Goal: Navigation & Orientation: Understand site structure

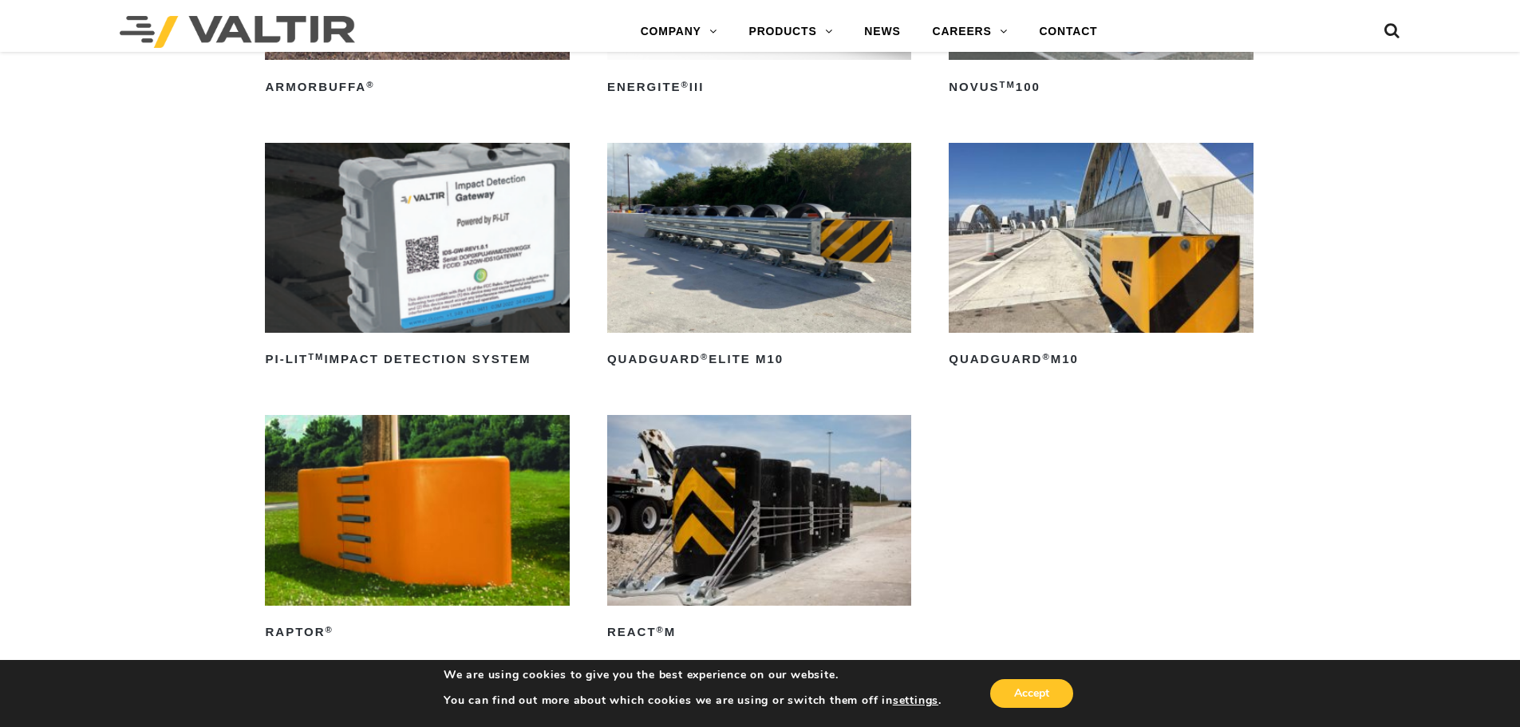
scroll to position [479, 0]
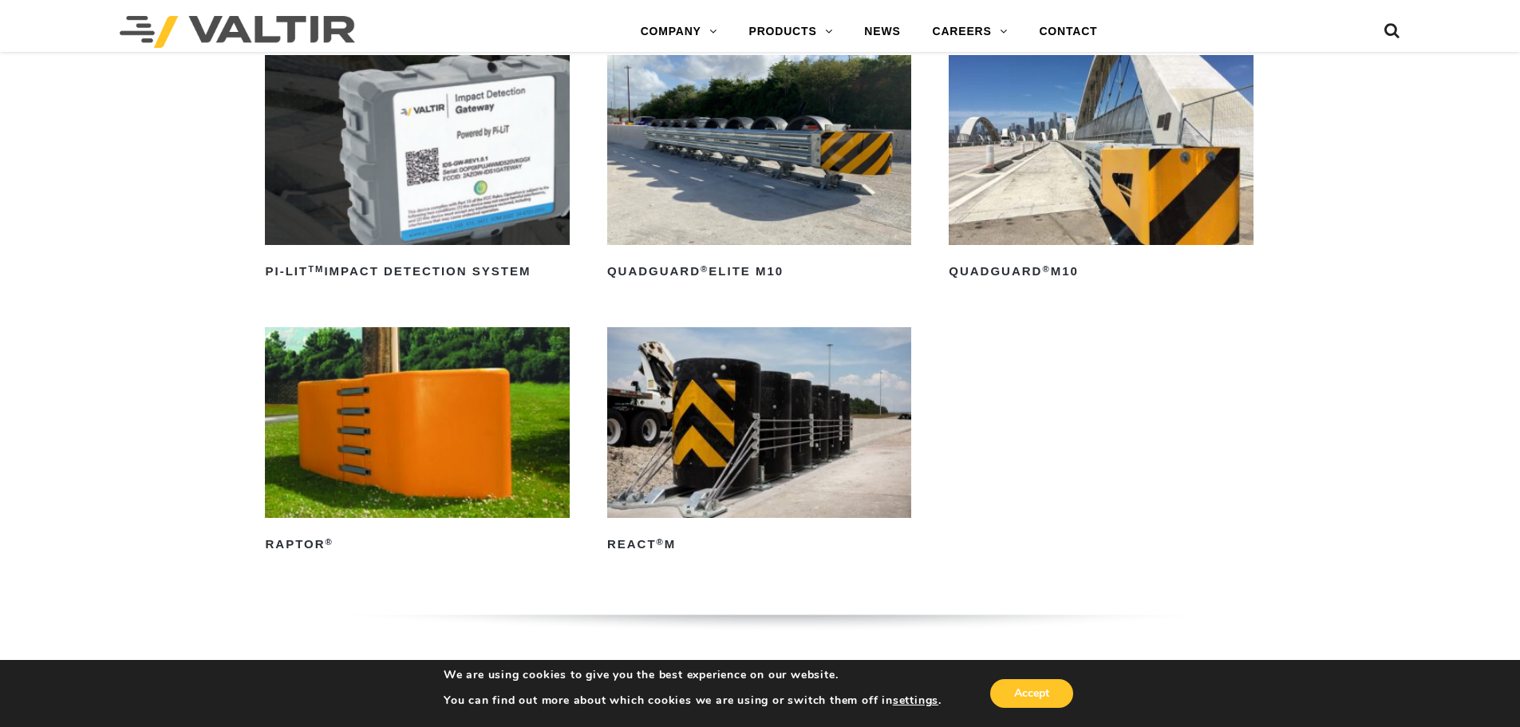
click at [702, 472] on img at bounding box center [759, 422] width 304 height 190
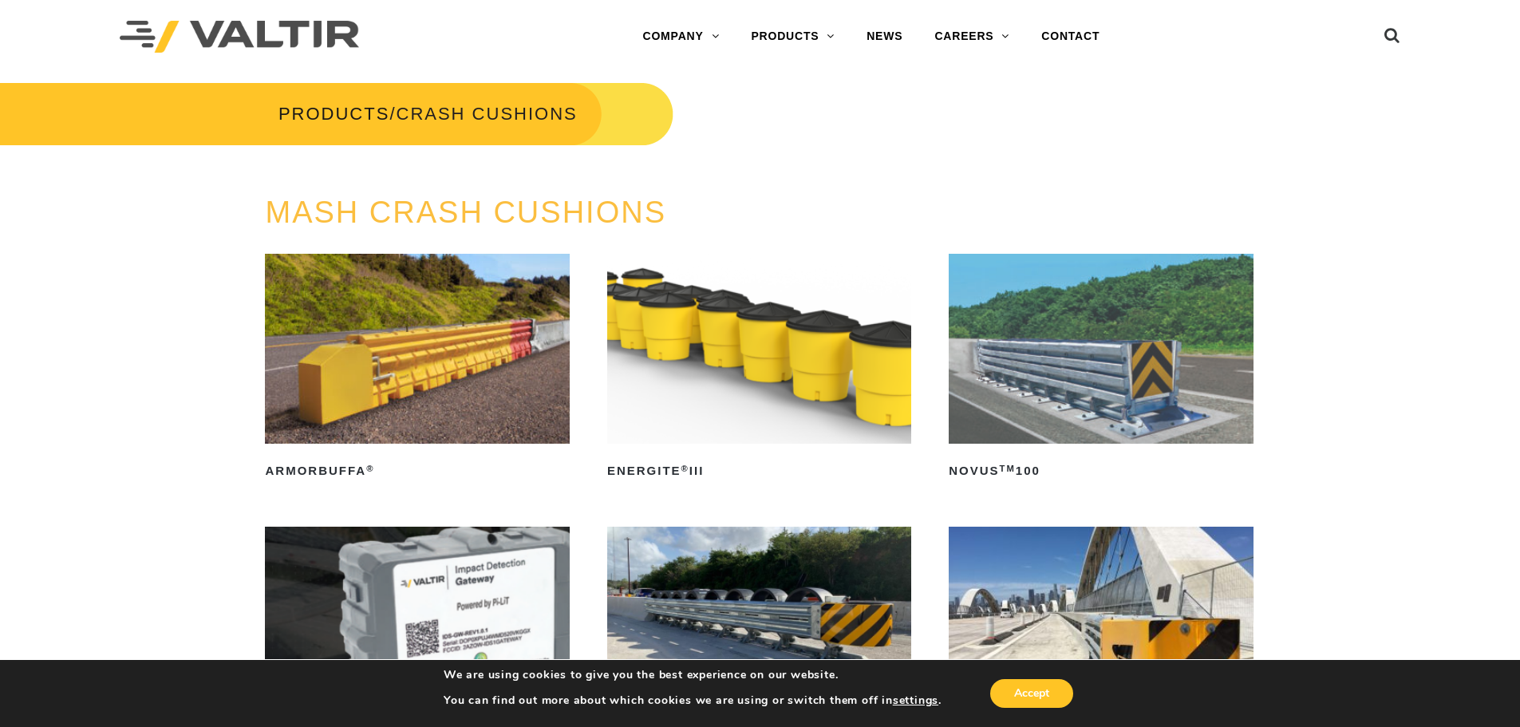
scroll to position [0, 0]
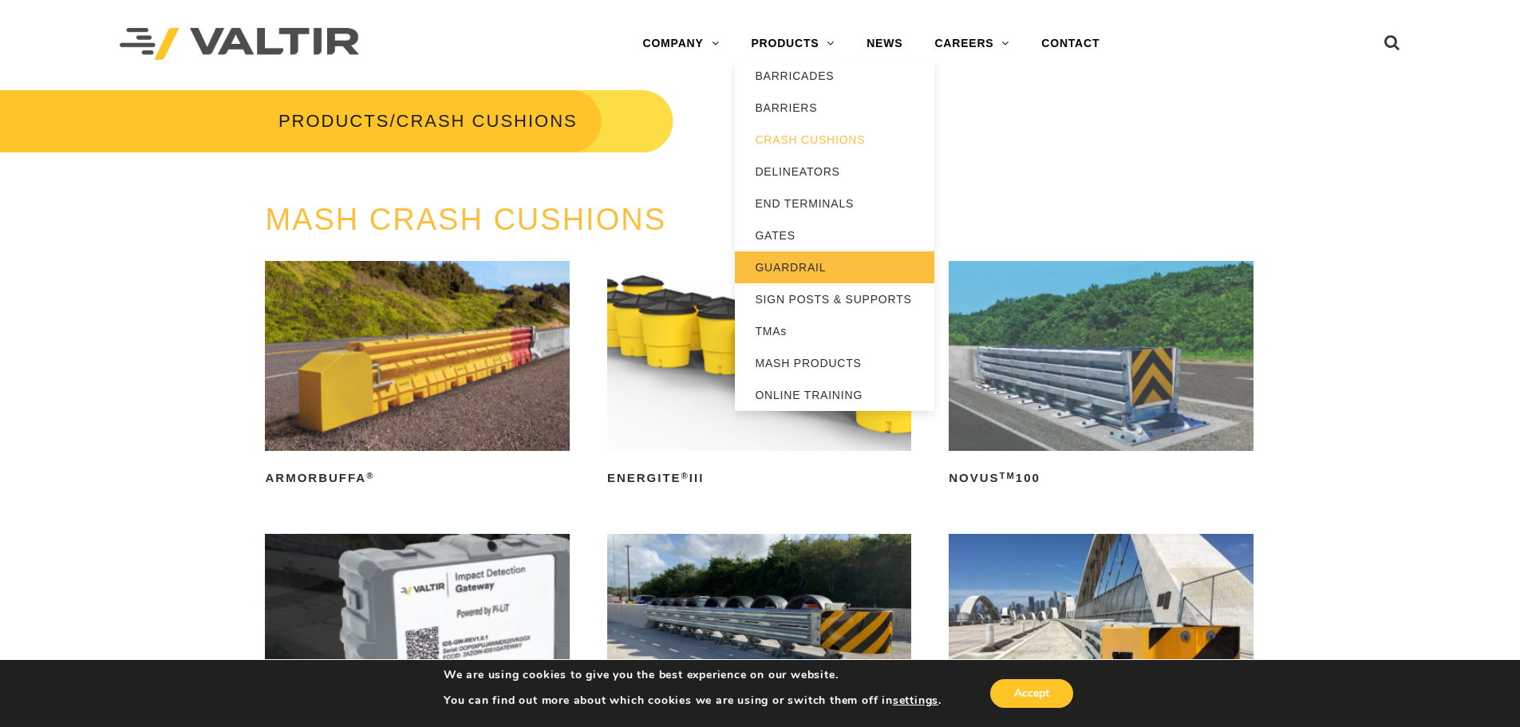
click at [794, 263] on link "GUARDRAIL" at bounding box center [834, 267] width 199 height 32
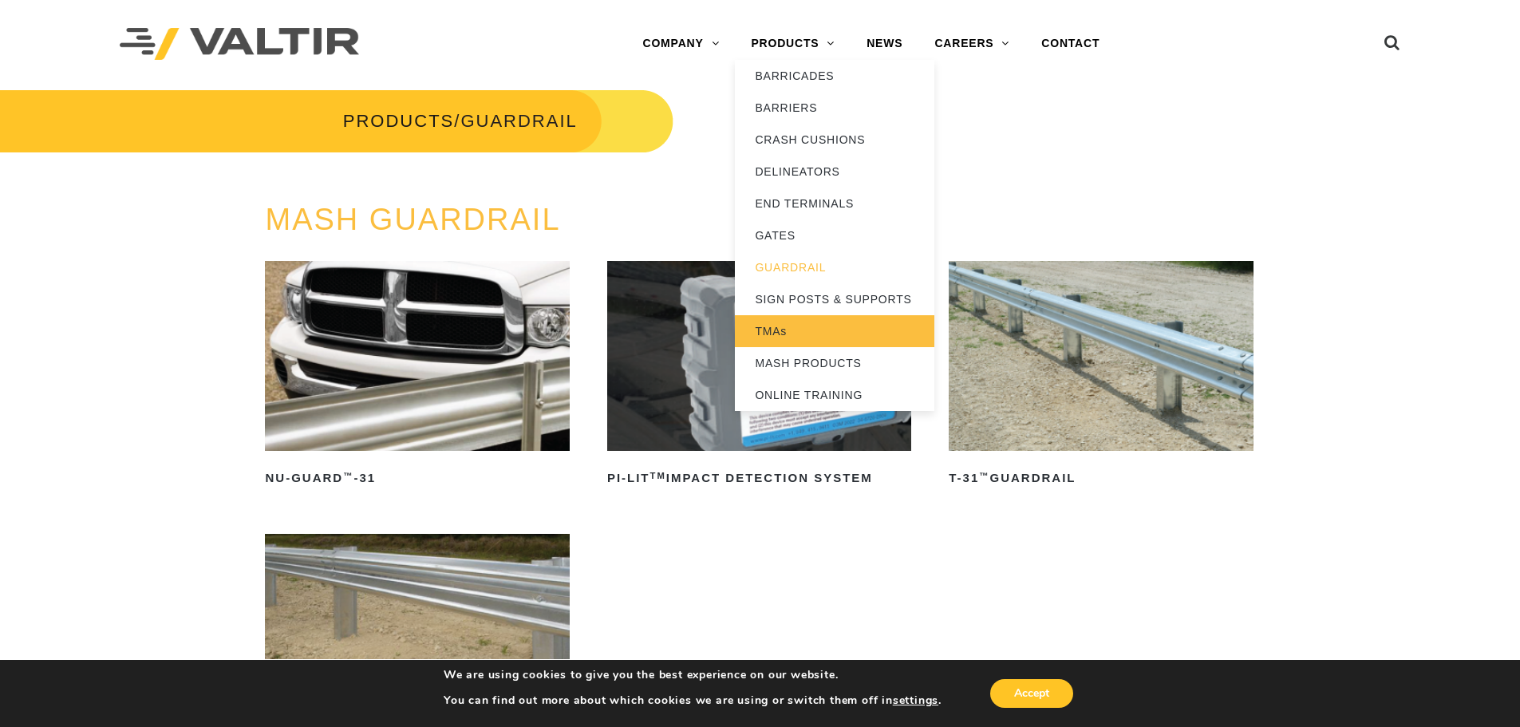
click at [780, 329] on link "TMAs" at bounding box center [834, 331] width 199 height 32
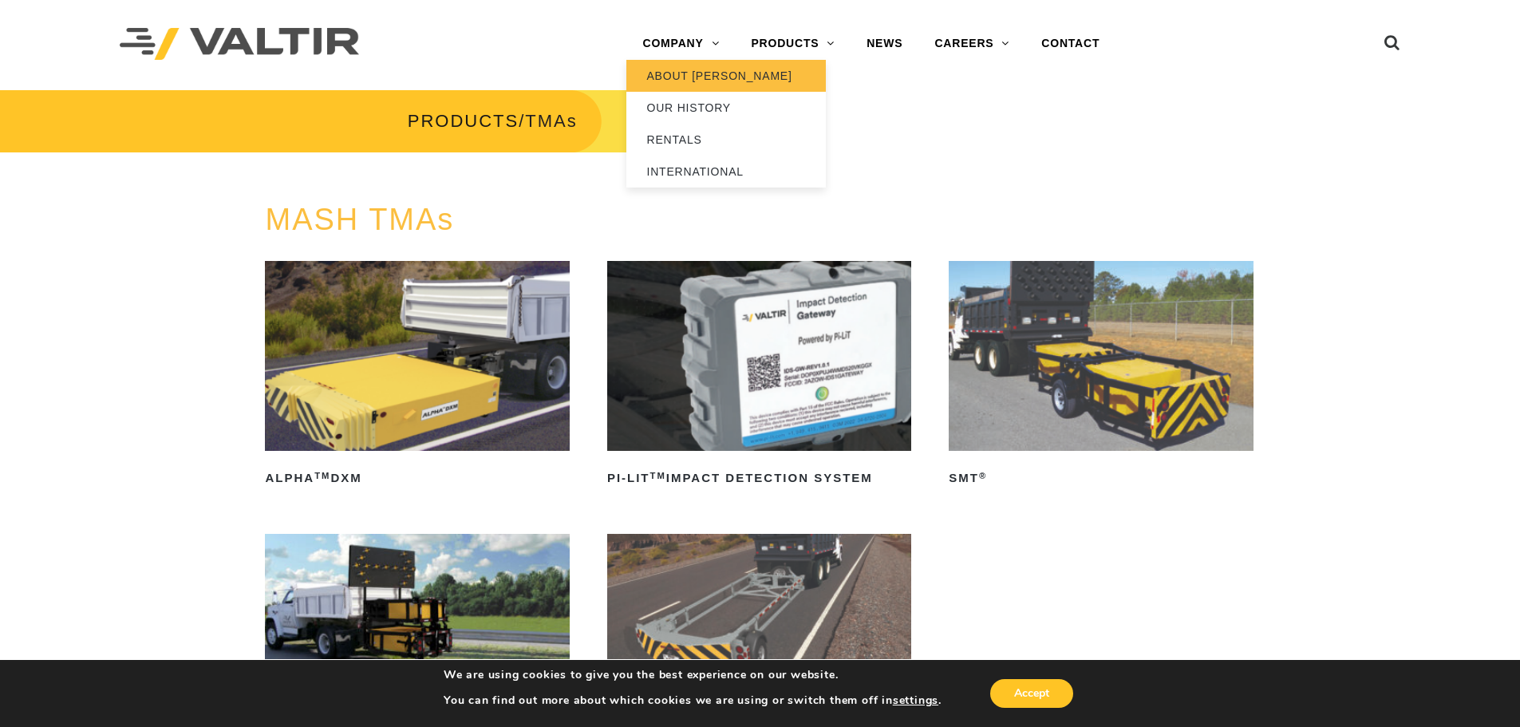
click at [679, 69] on link "ABOUT [PERSON_NAME]" at bounding box center [725, 76] width 199 height 32
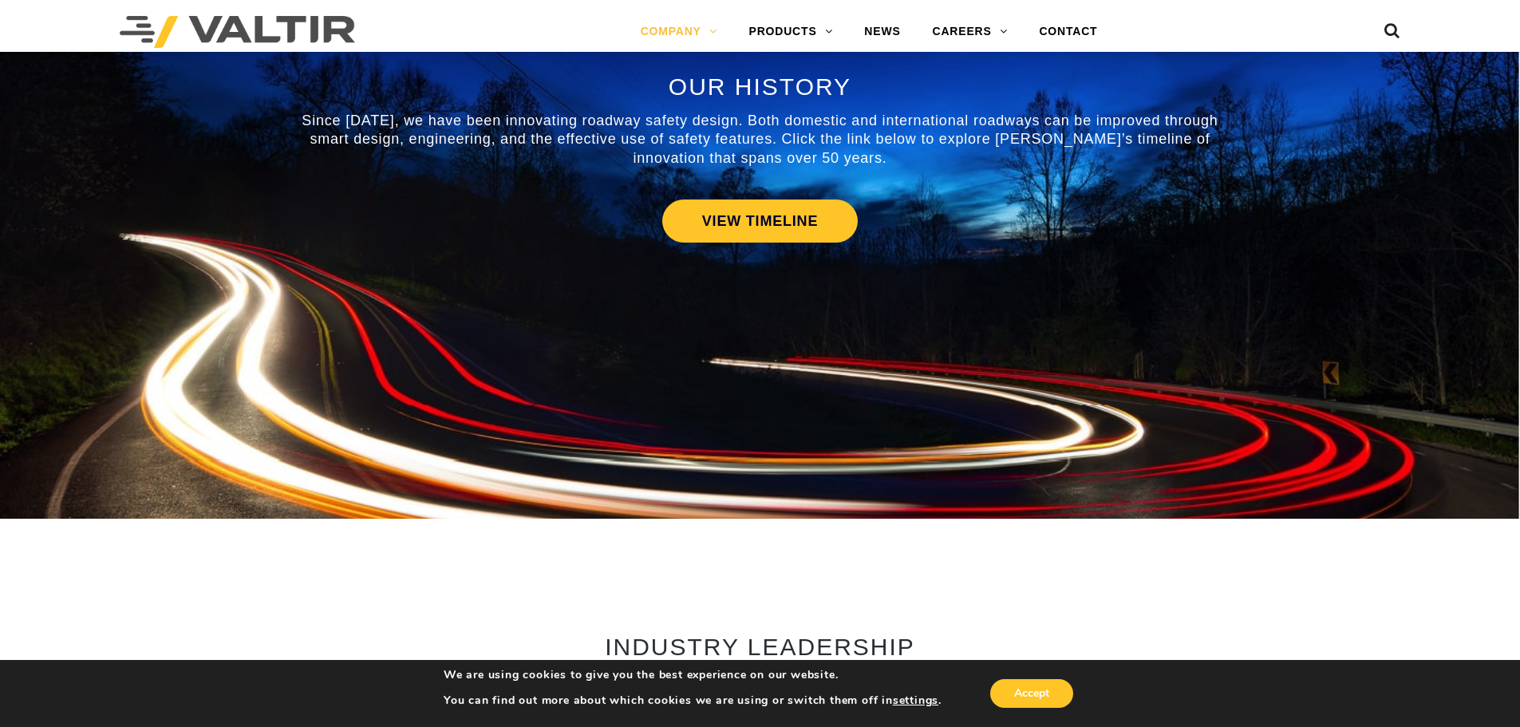
scroll to position [479, 0]
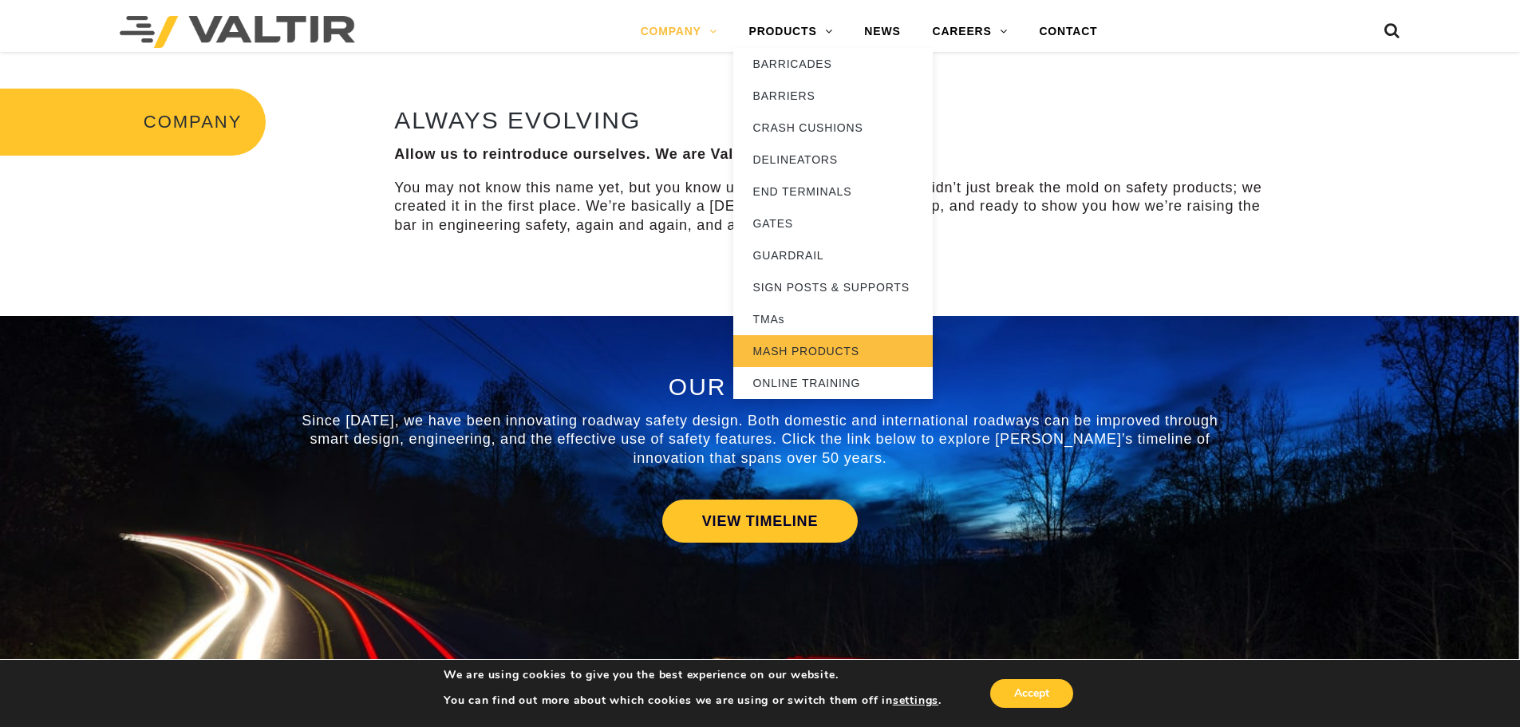
click at [804, 340] on link "MASH PRODUCTS" at bounding box center [832, 351] width 199 height 32
